Goal: Task Accomplishment & Management: Use online tool/utility

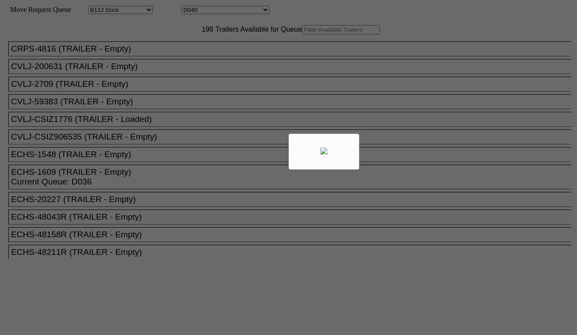
select select "121"
select select "3286"
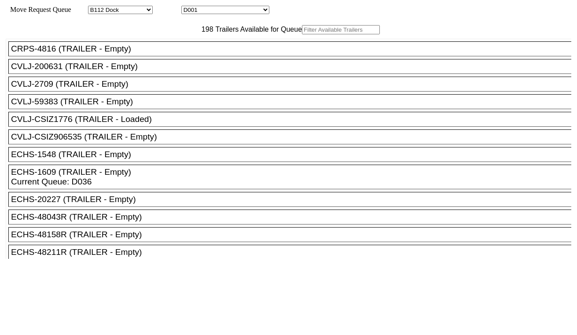
click at [302, 34] on input "text" at bounding box center [341, 29] width 78 height 9
paste input "1609"
type input "1609"
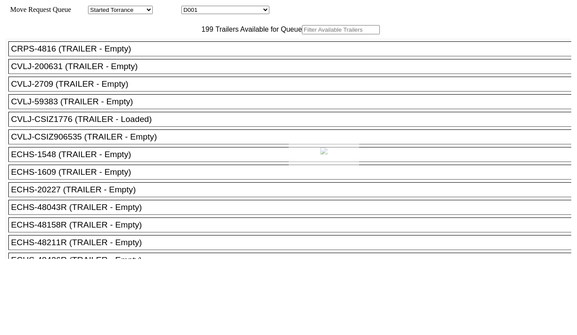
click at [173, 49] on div at bounding box center [288, 167] width 577 height 335
click at [302, 34] on input "text" at bounding box center [341, 29] width 78 height 9
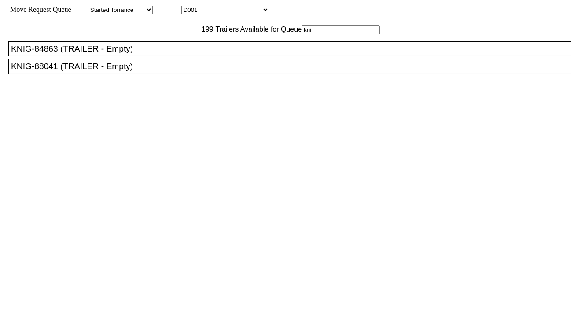
type input "kni"
click at [126, 71] on div "KNIG-88041 (TRAILER - Empty)" at bounding box center [293, 67] width 565 height 10
